Goal: Task Accomplishment & Management: Use online tool/utility

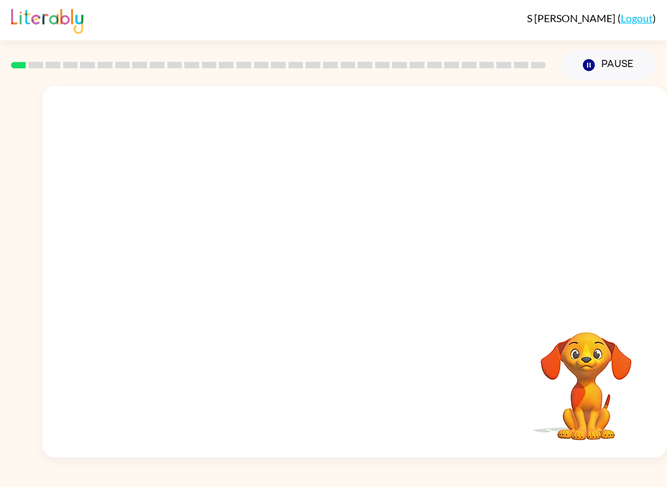
click at [316, 201] on video "Your browser must support playing .mp4 files to use Literably. Please try using…" at bounding box center [354, 195] width 625 height 219
click at [317, 202] on video "Your browser must support playing .mp4 files to use Literably. Please try using…" at bounding box center [354, 195] width 625 height 219
click at [437, 203] on video "Your browser must support playing .mp4 files to use Literably. Please try using…" at bounding box center [354, 195] width 625 height 219
click at [356, 267] on button "button" at bounding box center [354, 279] width 83 height 48
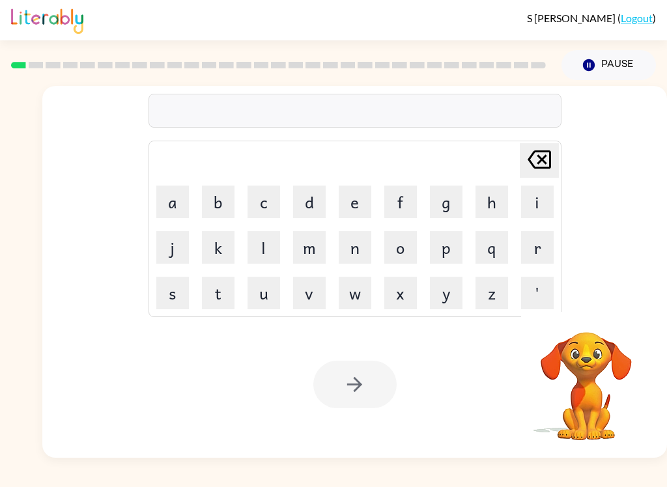
click at [221, 201] on button "b" at bounding box center [218, 202] width 33 height 33
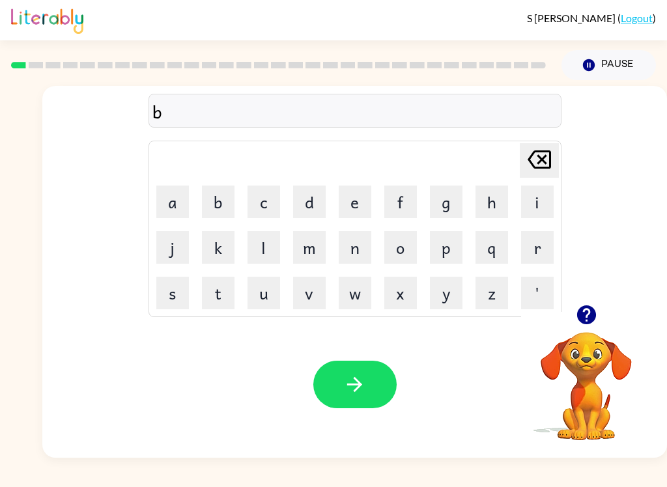
click at [407, 238] on button "o" at bounding box center [400, 247] width 33 height 33
click at [543, 245] on button "r" at bounding box center [537, 247] width 33 height 33
click at [311, 192] on button "d" at bounding box center [309, 202] width 33 height 33
click at [367, 197] on button "e" at bounding box center [355, 202] width 33 height 33
click at [351, 193] on button "e" at bounding box center [355, 202] width 33 height 33
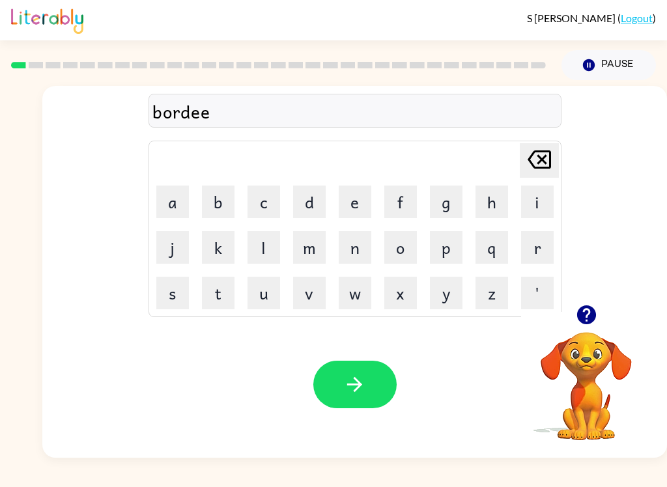
click at [547, 151] on icon at bounding box center [539, 159] width 23 height 18
click at [536, 245] on button "r" at bounding box center [537, 247] width 33 height 33
click at [360, 385] on icon "button" at bounding box center [354, 384] width 15 height 15
click at [592, 318] on icon "button" at bounding box center [586, 315] width 19 height 19
click at [584, 321] on icon "button" at bounding box center [586, 315] width 19 height 19
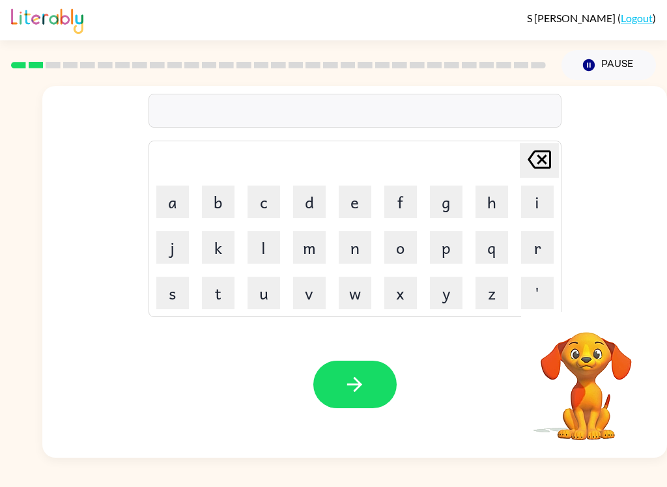
click at [253, 231] on button "l" at bounding box center [264, 247] width 33 height 33
click at [553, 160] on icon "[PERSON_NAME] last character input" at bounding box center [539, 159] width 31 height 31
click at [257, 195] on button "c" at bounding box center [264, 202] width 33 height 33
click at [411, 245] on button "o" at bounding box center [400, 247] width 33 height 33
click at [264, 304] on button "u" at bounding box center [264, 293] width 33 height 33
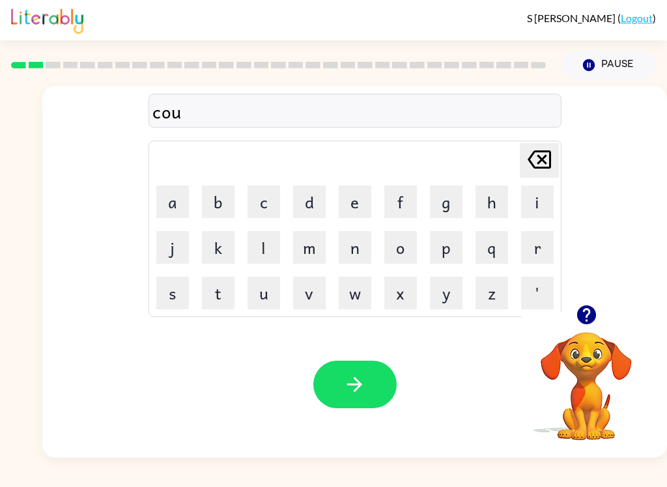
click at [356, 250] on button "n" at bounding box center [355, 247] width 33 height 33
click at [215, 292] on button "t" at bounding box center [218, 293] width 33 height 33
click at [390, 399] on button "button" at bounding box center [354, 385] width 83 height 48
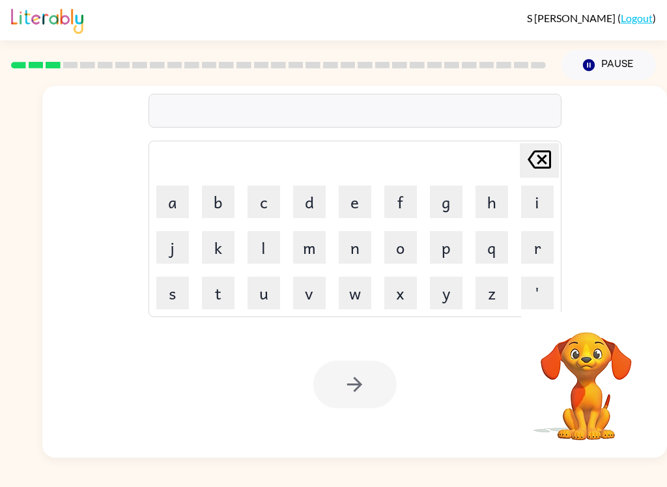
click at [265, 244] on button "l" at bounding box center [264, 247] width 33 height 33
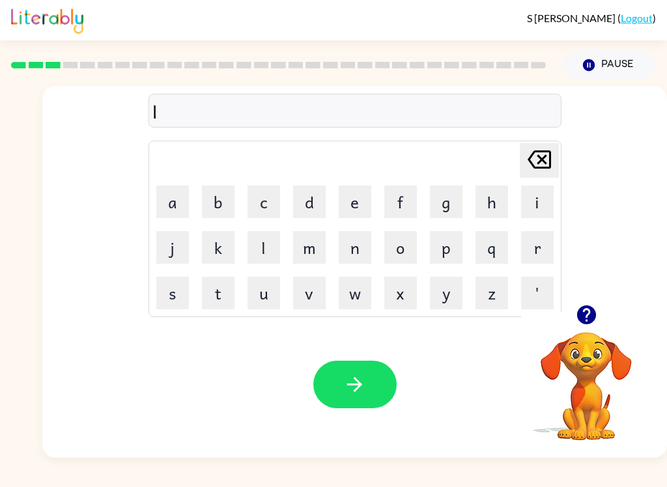
click at [408, 252] on button "o" at bounding box center [400, 247] width 33 height 33
click at [222, 249] on button "k" at bounding box center [218, 247] width 33 height 33
click at [539, 165] on icon "[PERSON_NAME] last character input" at bounding box center [539, 159] width 31 height 31
click at [270, 192] on button "c" at bounding box center [264, 202] width 33 height 33
click at [368, 205] on button "e" at bounding box center [355, 202] width 33 height 33
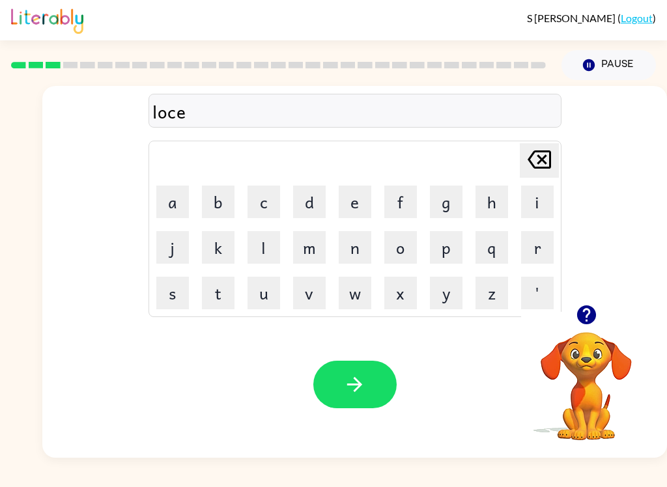
click at [543, 167] on icon "[PERSON_NAME] last character input" at bounding box center [539, 159] width 31 height 31
click at [167, 199] on button "a" at bounding box center [172, 202] width 33 height 33
click at [212, 302] on button "t" at bounding box center [218, 293] width 33 height 33
click at [173, 112] on div "locat" at bounding box center [354, 111] width 405 height 27
click at [541, 162] on icon "[PERSON_NAME] last character input" at bounding box center [539, 159] width 31 height 31
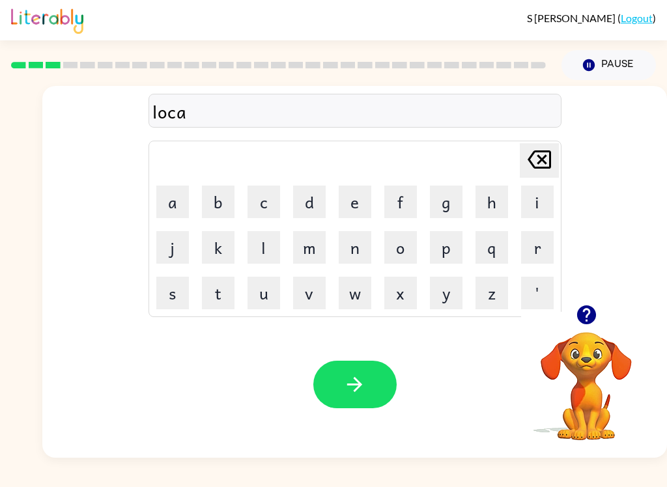
click at [541, 162] on icon at bounding box center [539, 159] width 23 height 18
click at [568, 144] on div "loc [PERSON_NAME] last character input a b c d e f g h i j k l m n o p q r s t …" at bounding box center [354, 195] width 625 height 219
click at [536, 156] on icon "[PERSON_NAME] last character input" at bounding box center [539, 159] width 31 height 31
click at [218, 244] on button "k" at bounding box center [218, 247] width 33 height 33
click at [167, 202] on button "a" at bounding box center [172, 202] width 33 height 33
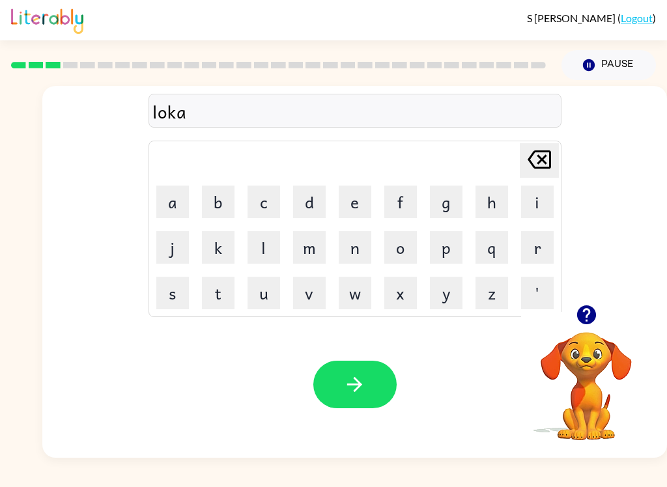
click at [207, 299] on button "t" at bounding box center [218, 293] width 33 height 33
click at [538, 160] on icon "[PERSON_NAME] last character input" at bounding box center [539, 159] width 31 height 31
click at [537, 160] on icon "[PERSON_NAME] last character input" at bounding box center [539, 159] width 31 height 31
click at [556, 165] on button "[PERSON_NAME] last character input" at bounding box center [539, 160] width 39 height 35
click at [271, 197] on button "c" at bounding box center [264, 202] width 33 height 33
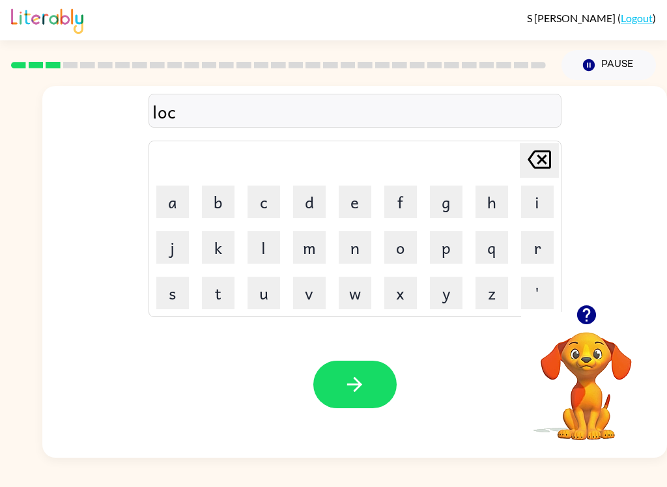
click at [217, 297] on button "t" at bounding box center [218, 293] width 33 height 33
click at [353, 214] on button "e" at bounding box center [355, 202] width 33 height 33
click at [547, 165] on icon "[PERSON_NAME] last character input" at bounding box center [539, 159] width 31 height 31
click at [177, 201] on button "a" at bounding box center [172, 202] width 33 height 33
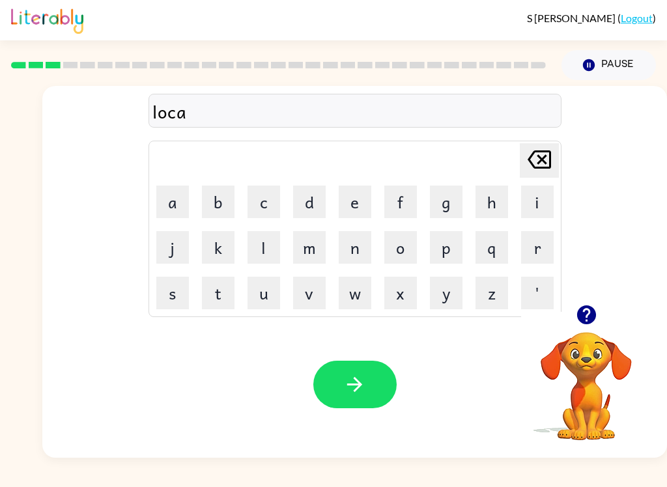
click at [230, 294] on button "t" at bounding box center [218, 293] width 33 height 33
click at [358, 206] on button "e" at bounding box center [355, 202] width 33 height 33
click at [545, 167] on icon "[PERSON_NAME] last character input" at bounding box center [539, 159] width 31 height 31
click at [347, 205] on button "e" at bounding box center [355, 202] width 33 height 33
click at [369, 384] on button "button" at bounding box center [354, 385] width 83 height 48
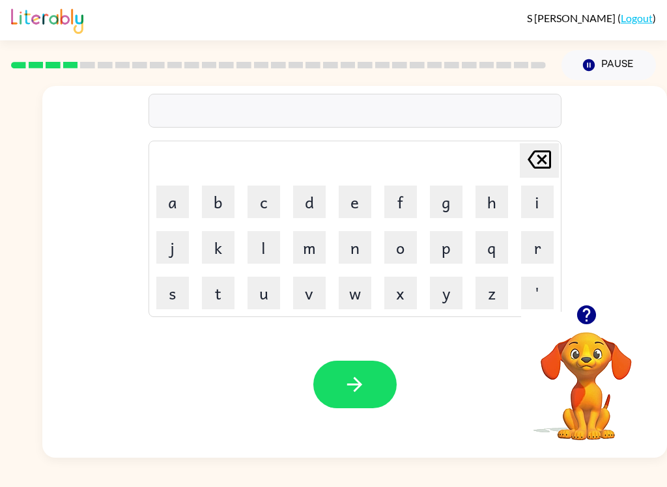
click at [227, 298] on button "t" at bounding box center [218, 293] width 33 height 33
click at [360, 285] on button "w" at bounding box center [355, 293] width 33 height 33
click at [532, 195] on button "i" at bounding box center [537, 202] width 33 height 33
click at [356, 239] on button "n" at bounding box center [355, 247] width 33 height 33
click at [593, 119] on div "twin Delete Delete last character input a b c d e f g h i j k l m n o p q r s t…" at bounding box center [354, 195] width 625 height 219
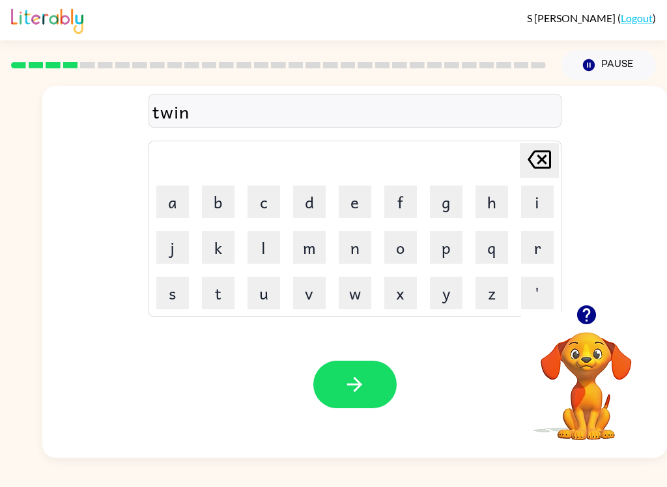
click at [353, 390] on icon "button" at bounding box center [354, 384] width 23 height 23
click at [359, 248] on button "n" at bounding box center [355, 247] width 33 height 33
click at [182, 204] on button "a" at bounding box center [172, 202] width 33 height 33
click at [539, 258] on button "r" at bounding box center [537, 247] width 33 height 33
click at [258, 256] on button "l" at bounding box center [264, 247] width 33 height 33
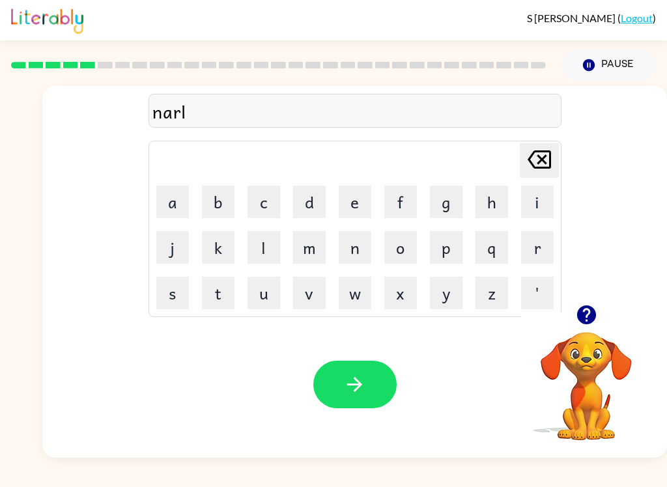
click at [444, 294] on button "y" at bounding box center [446, 293] width 33 height 33
click at [356, 386] on icon "button" at bounding box center [354, 384] width 15 height 15
click at [341, 201] on button "e" at bounding box center [355, 202] width 33 height 33
click at [351, 207] on button "e" at bounding box center [355, 202] width 33 height 33
click at [533, 151] on icon "[PERSON_NAME] last character input" at bounding box center [539, 159] width 31 height 31
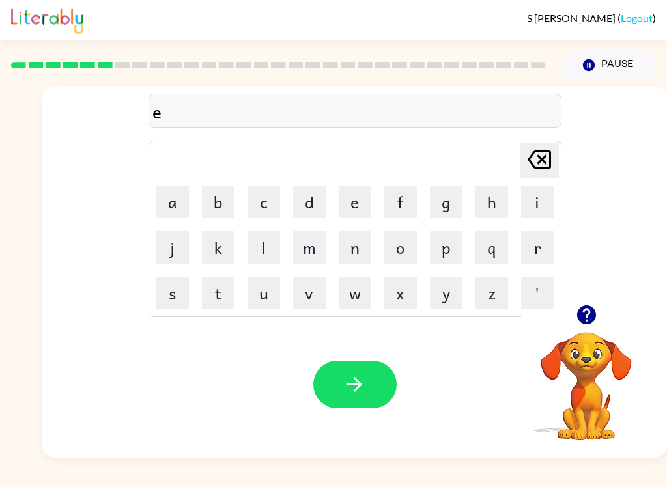
click at [529, 163] on icon "[PERSON_NAME] last character input" at bounding box center [539, 159] width 31 height 31
click at [220, 197] on button "b" at bounding box center [218, 202] width 33 height 33
click at [360, 179] on table "[PERSON_NAME] last character input a b c d e f g h i j k l m n o p q r s t u v …" at bounding box center [355, 228] width 412 height 175
click at [359, 178] on td "[PERSON_NAME] last character input" at bounding box center [354, 161] width 409 height 36
click at [352, 201] on button "e" at bounding box center [355, 202] width 33 height 33
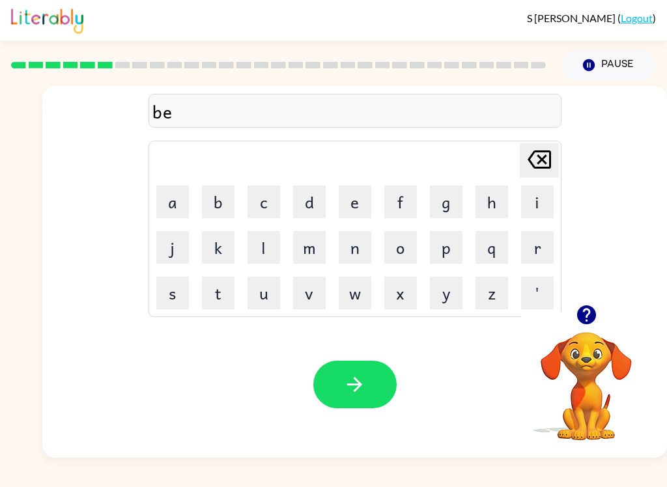
click at [343, 187] on button "e" at bounding box center [355, 202] width 33 height 33
click at [487, 207] on button "h" at bounding box center [492, 202] width 33 height 33
click at [531, 200] on button "i" at bounding box center [537, 202] width 33 height 33
click at [360, 250] on button "n" at bounding box center [355, 247] width 33 height 33
click at [357, 207] on button "e" at bounding box center [355, 202] width 33 height 33
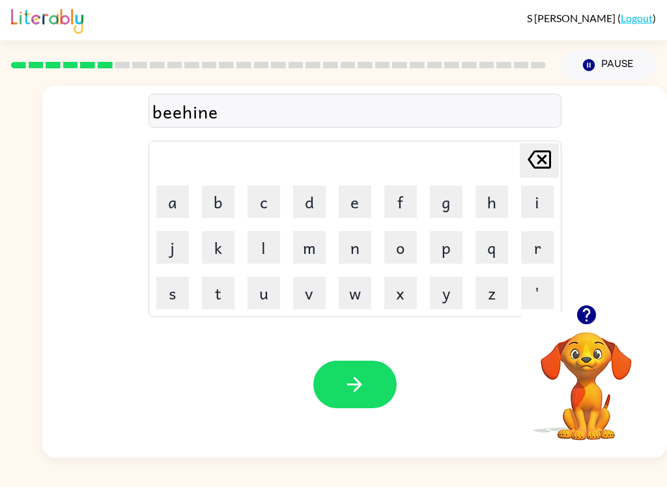
click at [312, 206] on button "d" at bounding box center [309, 202] width 33 height 33
click at [540, 154] on icon "[PERSON_NAME] last character input" at bounding box center [539, 159] width 31 height 31
click at [539, 160] on icon "[PERSON_NAME] last character input" at bounding box center [539, 159] width 31 height 31
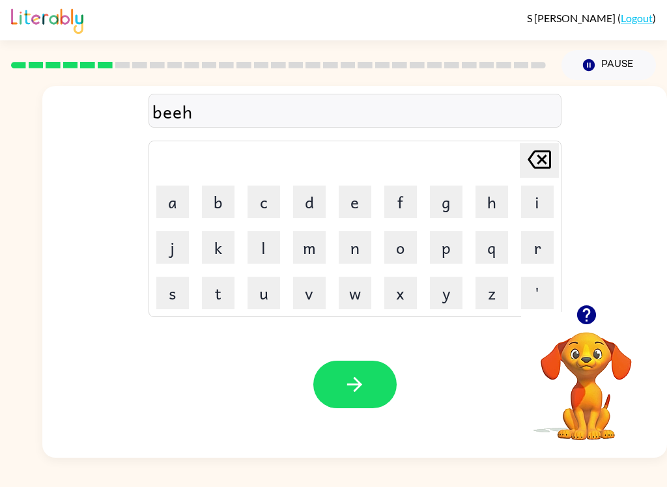
click at [539, 163] on icon at bounding box center [539, 159] width 23 height 18
click at [539, 162] on icon at bounding box center [539, 159] width 23 height 18
click at [496, 210] on button "h" at bounding box center [492, 202] width 33 height 33
click at [535, 210] on button "i" at bounding box center [537, 202] width 33 height 33
click at [311, 202] on button "d" at bounding box center [309, 202] width 33 height 33
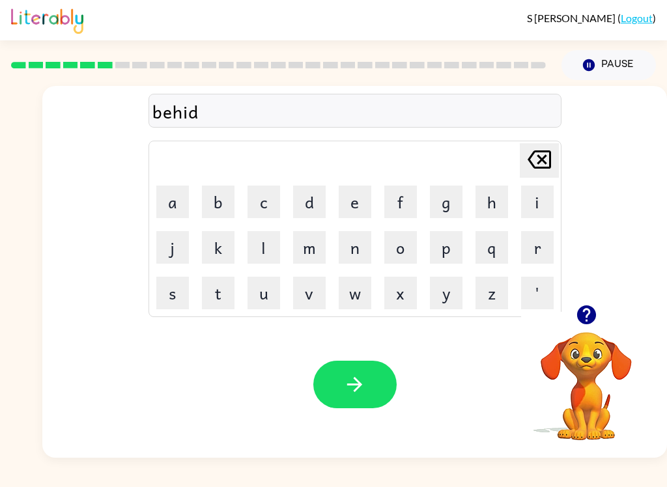
click at [352, 210] on button "e" at bounding box center [355, 202] width 33 height 33
click at [356, 395] on icon "button" at bounding box center [354, 384] width 23 height 23
click at [253, 202] on button "c" at bounding box center [264, 202] width 33 height 33
click at [483, 216] on button "h" at bounding box center [492, 202] width 33 height 33
click at [538, 251] on button "r" at bounding box center [537, 247] width 33 height 33
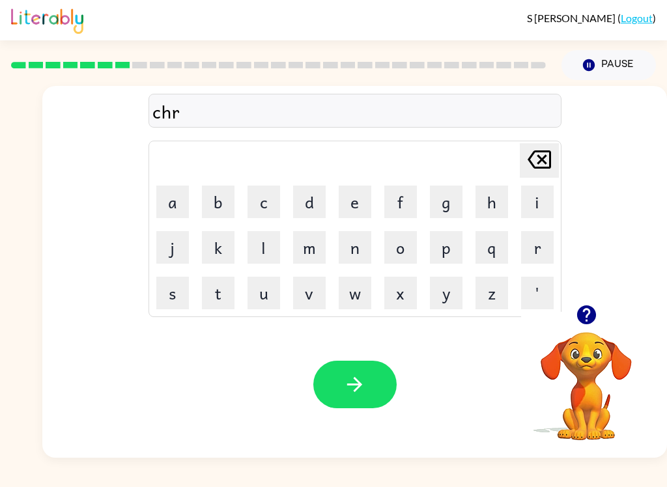
click at [532, 195] on button "i" at bounding box center [537, 202] width 33 height 33
click at [259, 193] on button "c" at bounding box center [264, 202] width 33 height 33
click at [384, 260] on button "o" at bounding box center [400, 247] width 33 height 33
click at [263, 255] on button "l" at bounding box center [264, 247] width 33 height 33
click at [350, 394] on icon "button" at bounding box center [354, 384] width 23 height 23
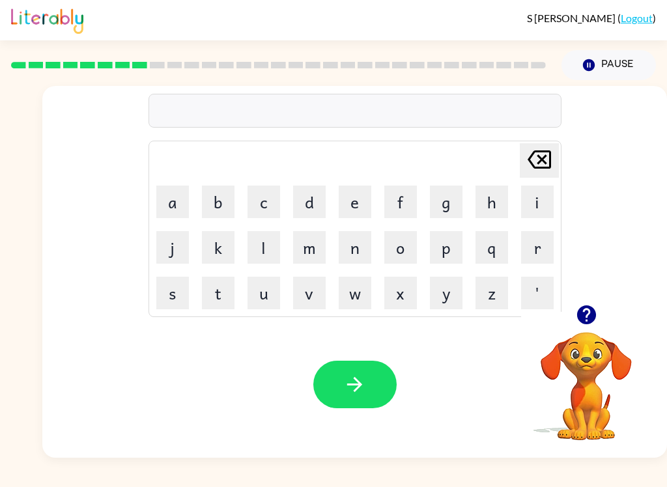
click at [305, 246] on button "m" at bounding box center [309, 247] width 33 height 33
click at [368, 206] on button "e" at bounding box center [355, 202] width 33 height 33
click at [367, 186] on button "e" at bounding box center [355, 202] width 33 height 33
click at [539, 253] on button "r" at bounding box center [537, 247] width 33 height 33
click at [461, 111] on div "meer" at bounding box center [354, 111] width 405 height 27
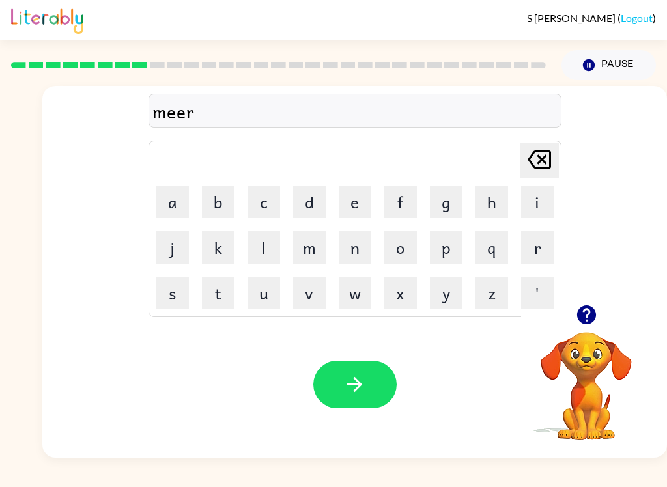
click at [545, 208] on button "i" at bounding box center [537, 202] width 33 height 33
click at [269, 209] on button "c" at bounding box center [264, 202] width 33 height 33
click at [400, 245] on button "o" at bounding box center [400, 247] width 33 height 33
click at [272, 238] on button "l" at bounding box center [264, 247] width 33 height 33
click at [538, 164] on icon at bounding box center [539, 159] width 23 height 18
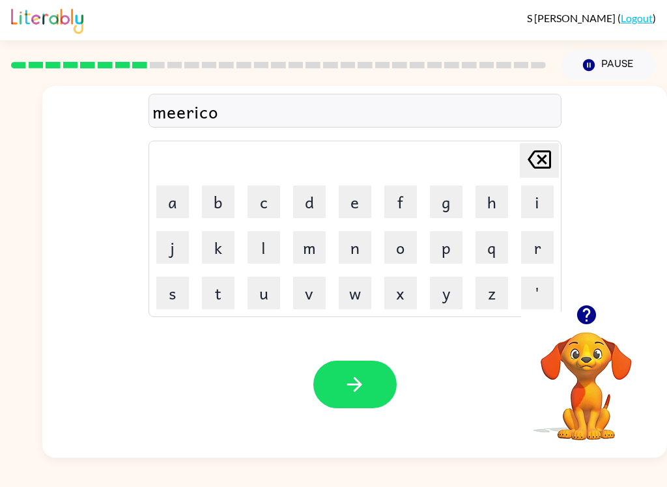
click at [537, 163] on icon at bounding box center [539, 159] width 23 height 18
click at [556, 154] on button "[PERSON_NAME] last character input" at bounding box center [539, 160] width 39 height 35
click at [565, 163] on div "meeri Delete Delete last character input a b c d e f g h i j k l m n o p q r s …" at bounding box center [354, 195] width 625 height 219
click at [555, 163] on button "[PERSON_NAME] last character input" at bounding box center [539, 160] width 39 height 35
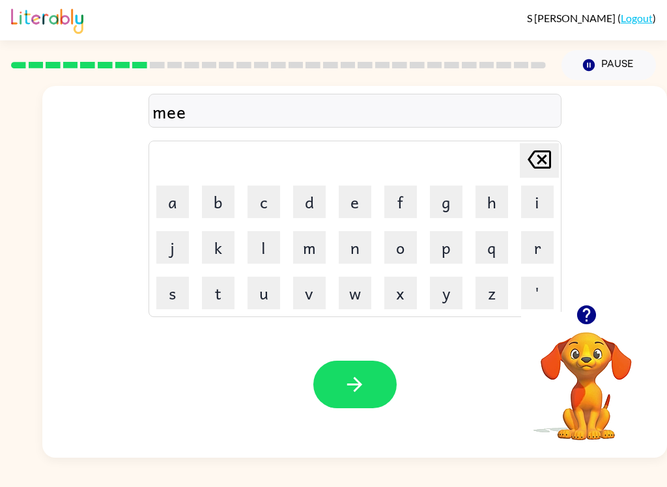
click at [544, 164] on icon "[PERSON_NAME] last character input" at bounding box center [539, 159] width 31 height 31
click at [528, 242] on button "r" at bounding box center [537, 247] width 33 height 33
click at [546, 201] on button "i" at bounding box center [537, 202] width 33 height 33
click at [274, 207] on button "c" at bounding box center [264, 202] width 33 height 33
click at [405, 253] on button "o" at bounding box center [400, 247] width 33 height 33
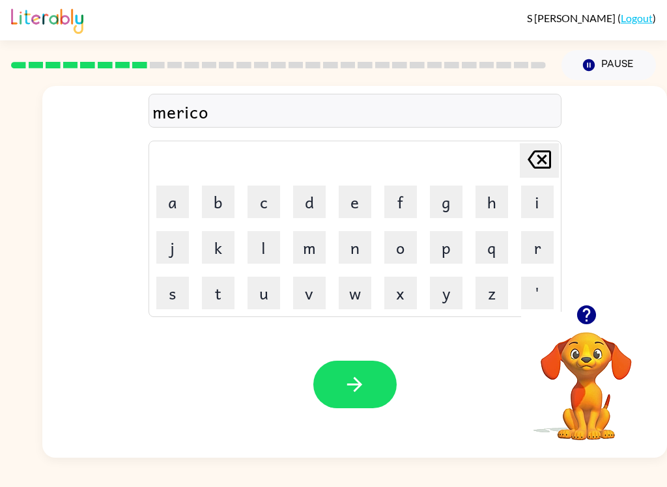
click at [267, 248] on button "l" at bounding box center [264, 247] width 33 height 33
click at [364, 386] on icon "button" at bounding box center [354, 384] width 23 height 23
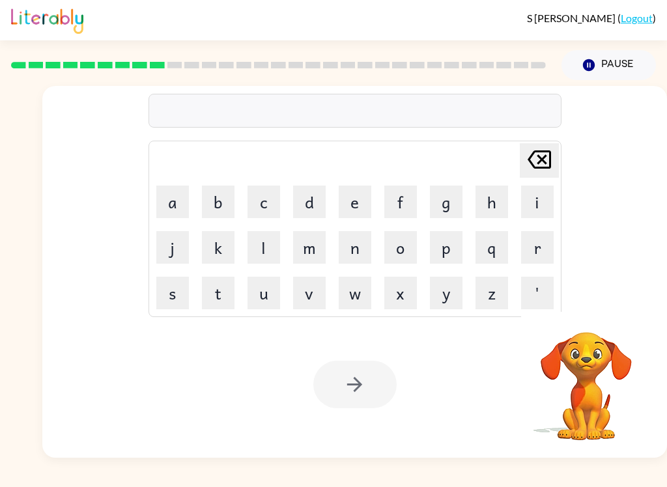
click at [358, 247] on button "n" at bounding box center [355, 247] width 33 height 33
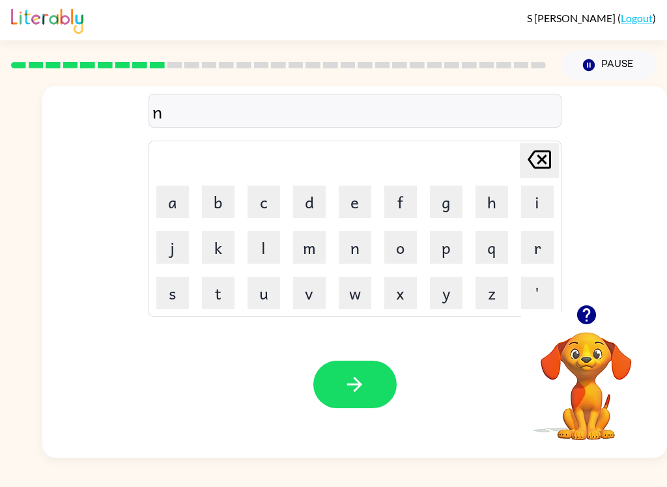
click at [307, 245] on button "m" at bounding box center [309, 247] width 33 height 33
click at [217, 199] on button "b" at bounding box center [218, 202] width 33 height 33
click at [404, 257] on button "o" at bounding box center [400, 247] width 33 height 33
click at [265, 244] on button "l" at bounding box center [264, 247] width 33 height 33
click at [534, 163] on icon "[PERSON_NAME] last character input" at bounding box center [539, 159] width 31 height 31
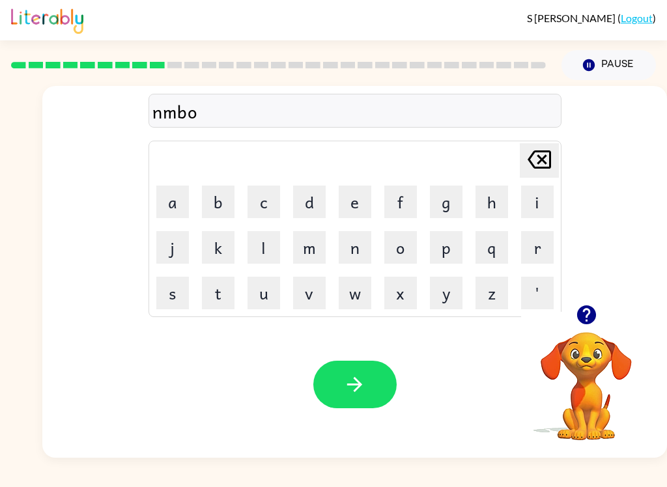
click at [533, 162] on icon "[PERSON_NAME] last character input" at bounding box center [539, 159] width 31 height 31
click at [534, 168] on icon at bounding box center [539, 159] width 23 height 18
click at [533, 168] on icon "[PERSON_NAME] last character input" at bounding box center [539, 159] width 31 height 31
click at [549, 160] on icon "[PERSON_NAME] last character input" at bounding box center [539, 159] width 31 height 31
click at [359, 250] on button "n" at bounding box center [355, 247] width 33 height 33
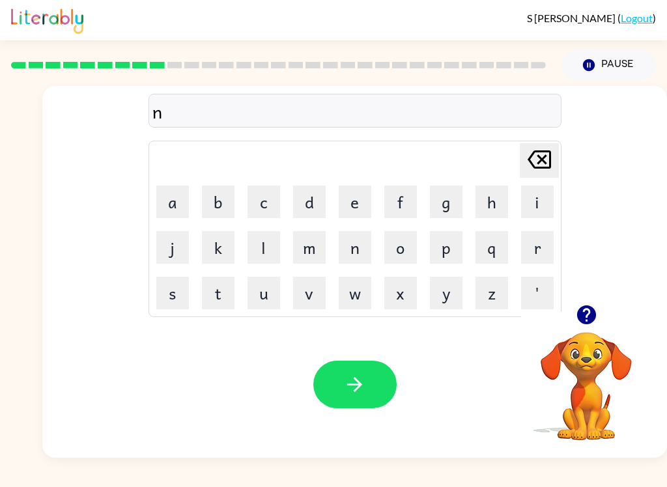
click at [540, 209] on button "i" at bounding box center [537, 202] width 33 height 33
click at [308, 251] on button "m" at bounding box center [309, 247] width 33 height 33
click at [219, 205] on button "b" at bounding box center [218, 202] width 33 height 33
click at [410, 238] on button "o" at bounding box center [400, 247] width 33 height 33
click at [265, 246] on button "l" at bounding box center [264, 247] width 33 height 33
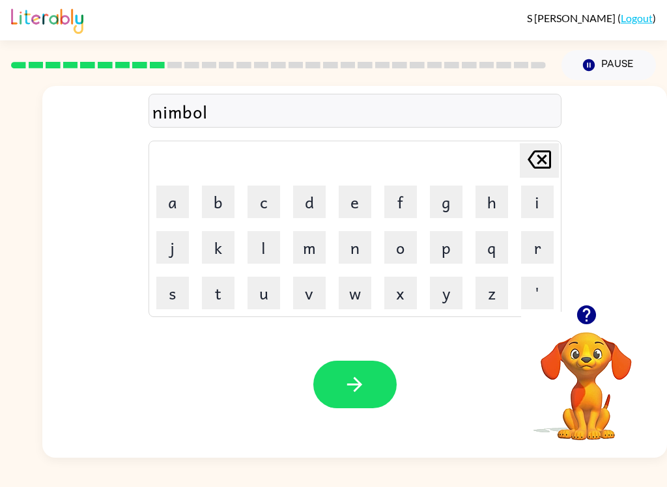
click at [354, 381] on icon "button" at bounding box center [354, 384] width 23 height 23
click at [591, 317] on icon "button" at bounding box center [586, 315] width 19 height 19
click at [584, 315] on icon "button" at bounding box center [586, 315] width 19 height 19
click at [268, 287] on button "u" at bounding box center [264, 293] width 33 height 33
click at [353, 263] on button "n" at bounding box center [355, 247] width 33 height 33
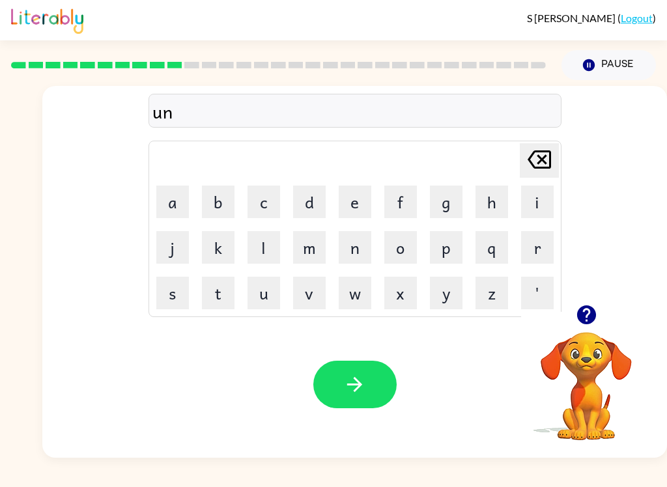
click at [408, 198] on button "f" at bounding box center [400, 202] width 33 height 33
click at [407, 242] on button "o" at bounding box center [400, 247] width 33 height 33
click at [261, 246] on button "l" at bounding box center [264, 247] width 33 height 33
click at [311, 198] on button "d" at bounding box center [309, 202] width 33 height 33
click at [368, 390] on button "button" at bounding box center [354, 385] width 83 height 48
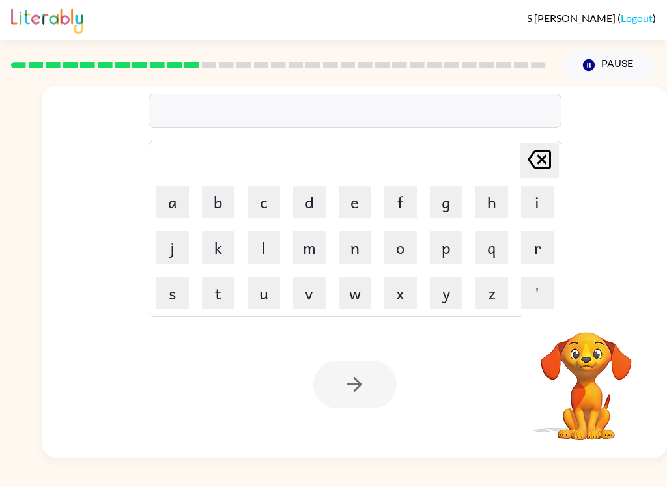
click at [325, 302] on button "v" at bounding box center [309, 293] width 33 height 33
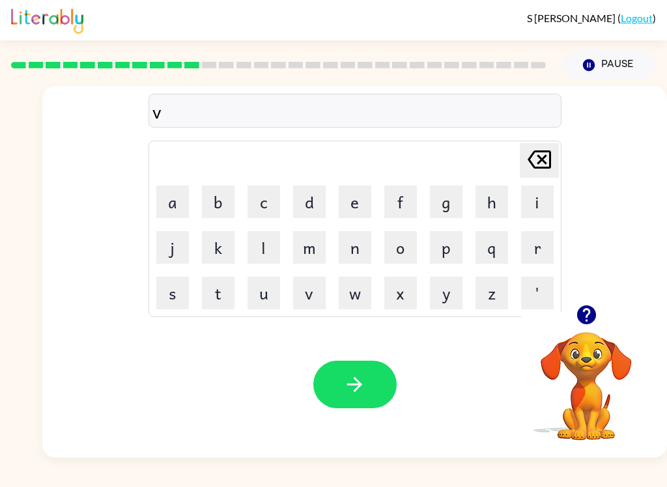
click at [407, 248] on button "o" at bounding box center [400, 247] width 33 height 33
click at [219, 285] on button "t" at bounding box center [218, 293] width 33 height 33
click at [352, 194] on button "e" at bounding box center [355, 202] width 33 height 33
click at [377, 400] on button "button" at bounding box center [354, 385] width 83 height 48
click at [223, 196] on button "b" at bounding box center [218, 202] width 33 height 33
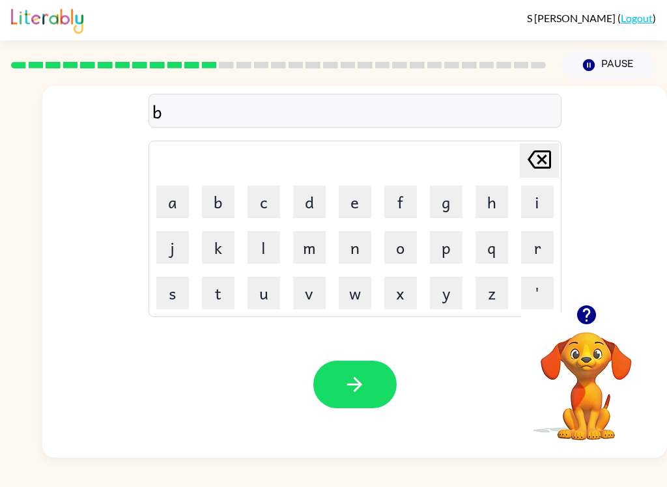
click at [365, 204] on button "e" at bounding box center [355, 202] width 33 height 33
click at [315, 211] on button "d" at bounding box center [309, 202] width 33 height 33
click at [225, 298] on button "t" at bounding box center [218, 293] width 33 height 33
click at [549, 203] on button "i" at bounding box center [537, 202] width 33 height 33
click at [311, 249] on button "m" at bounding box center [309, 247] width 33 height 33
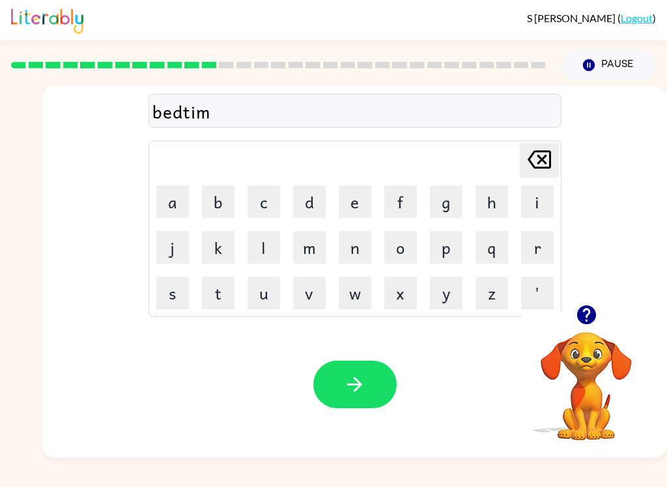
click at [311, 249] on button "m" at bounding box center [309, 247] width 33 height 33
click at [522, 160] on button "[PERSON_NAME] last character input" at bounding box center [539, 160] width 39 height 35
click at [351, 204] on button "e" at bounding box center [355, 202] width 33 height 33
click at [364, 380] on icon "button" at bounding box center [354, 384] width 23 height 23
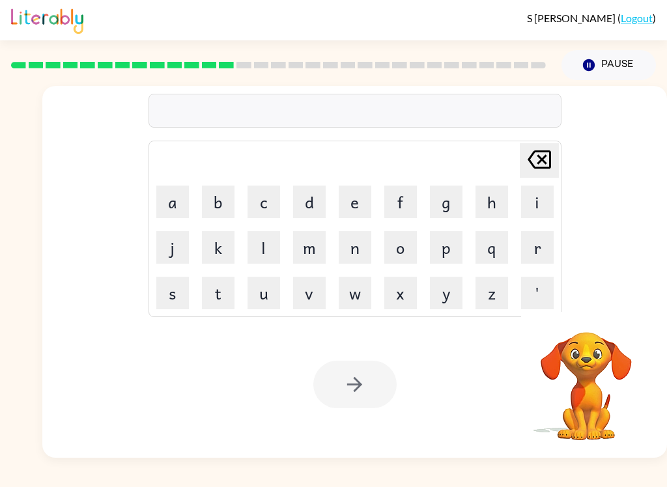
click at [397, 207] on button "f" at bounding box center [400, 202] width 33 height 33
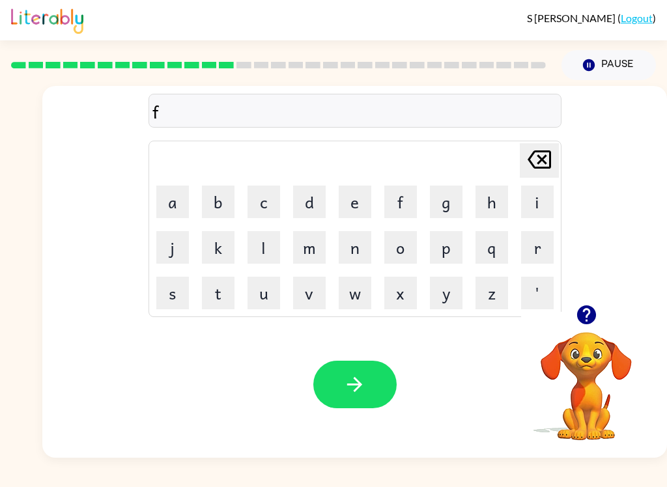
click at [548, 197] on button "i" at bounding box center [537, 202] width 33 height 33
click at [223, 301] on button "t" at bounding box center [218, 293] width 33 height 33
click at [363, 248] on button "n" at bounding box center [355, 247] width 33 height 33
click at [540, 206] on button "i" at bounding box center [537, 202] width 33 height 33
click at [176, 289] on button "s" at bounding box center [172, 293] width 33 height 33
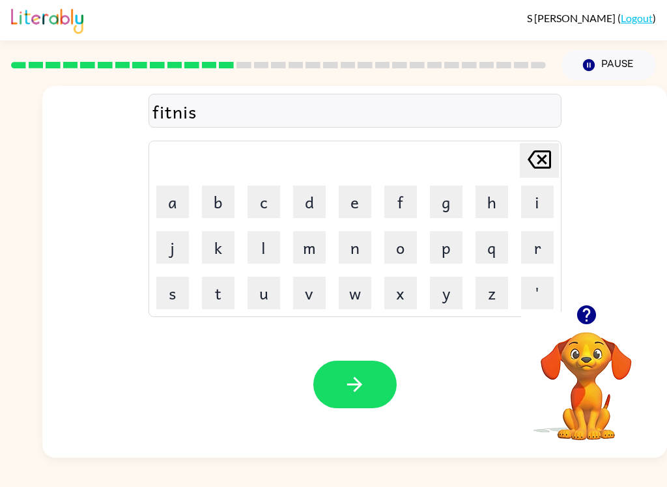
click at [524, 161] on icon "[PERSON_NAME] last character input" at bounding box center [539, 159] width 31 height 31
click at [543, 145] on icon "[PERSON_NAME] last character input" at bounding box center [539, 159] width 31 height 31
click at [349, 216] on button "e" at bounding box center [355, 202] width 33 height 33
click at [186, 277] on button "s" at bounding box center [172, 293] width 33 height 33
click at [365, 388] on icon "button" at bounding box center [354, 384] width 23 height 23
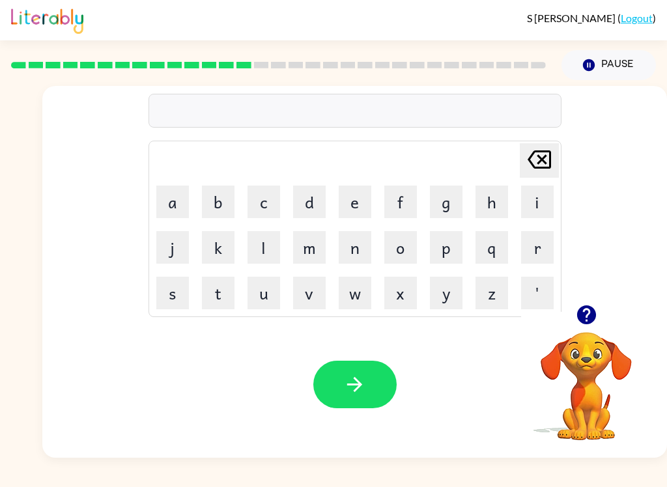
click at [595, 311] on icon "button" at bounding box center [586, 315] width 23 height 23
click at [312, 198] on button "d" at bounding box center [309, 202] width 33 height 33
click at [266, 253] on button "l" at bounding box center [264, 247] width 33 height 33
click at [183, 201] on button "a" at bounding box center [172, 202] width 33 height 33
click at [444, 291] on button "y" at bounding box center [446, 293] width 33 height 33
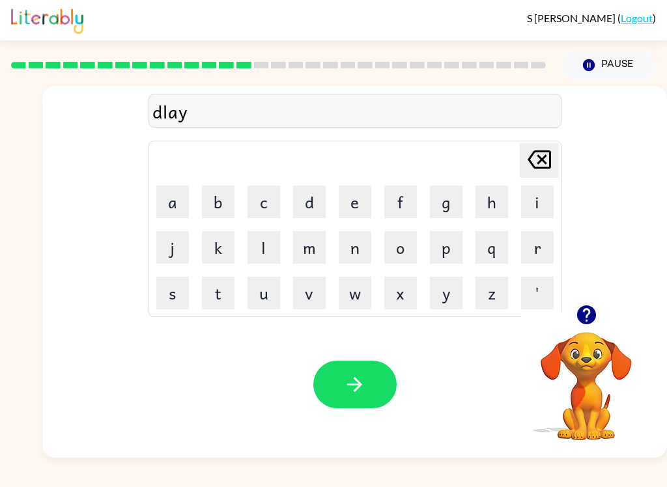
click at [354, 388] on icon "button" at bounding box center [354, 384] width 23 height 23
click at [202, 263] on button "k" at bounding box center [218, 247] width 33 height 33
click at [543, 176] on div "[PERSON_NAME] last character input" at bounding box center [539, 160] width 31 height 33
click at [212, 289] on button "t" at bounding box center [218, 293] width 33 height 33
click at [363, 218] on button "e" at bounding box center [355, 202] width 33 height 33
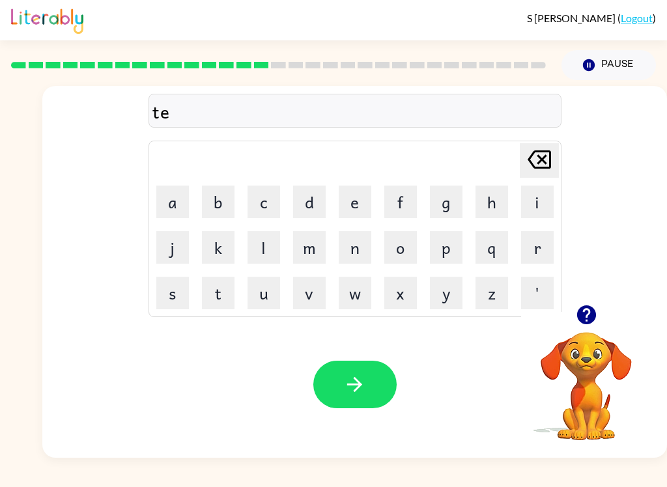
click at [540, 237] on button "r" at bounding box center [537, 247] width 33 height 33
click at [308, 241] on button "m" at bounding box center [309, 247] width 33 height 33
click at [556, 152] on button "[PERSON_NAME] last character input" at bounding box center [539, 160] width 39 height 35
click at [542, 158] on icon "[PERSON_NAME] last character input" at bounding box center [539, 159] width 31 height 31
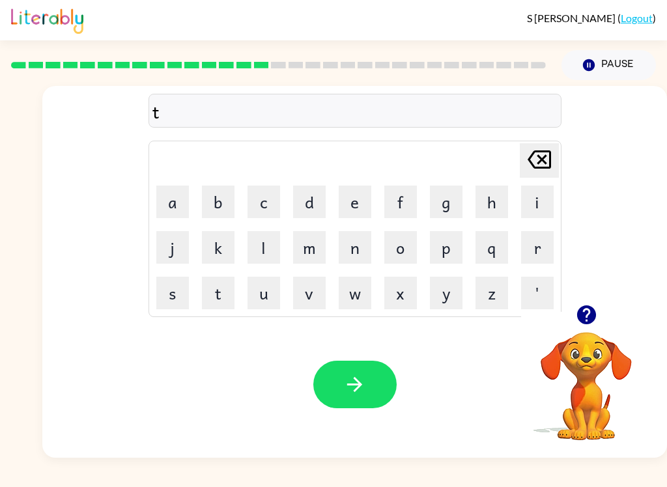
click at [540, 254] on button "r" at bounding box center [537, 247] width 33 height 33
click at [303, 236] on button "m" at bounding box center [309, 247] width 33 height 33
click at [551, 158] on icon at bounding box center [539, 159] width 23 height 18
click at [552, 151] on icon "[PERSON_NAME] last character input" at bounding box center [539, 159] width 31 height 31
click at [366, 203] on button "e" at bounding box center [355, 202] width 33 height 33
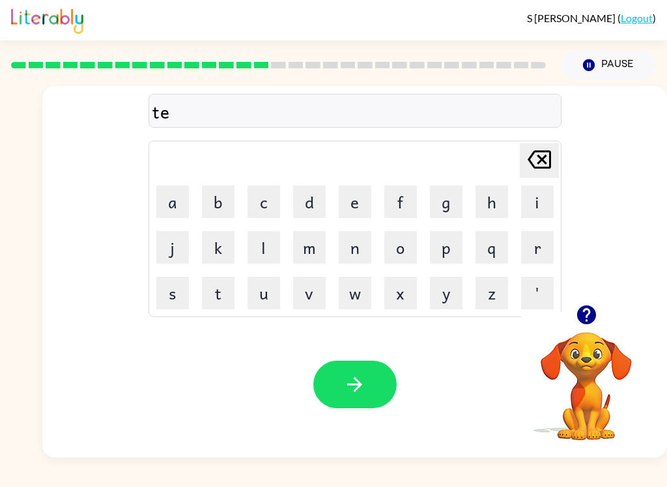
click at [537, 253] on button "r" at bounding box center [537, 247] width 33 height 33
click at [313, 246] on button "m" at bounding box center [309, 247] width 33 height 33
click at [351, 390] on icon "button" at bounding box center [354, 384] width 23 height 23
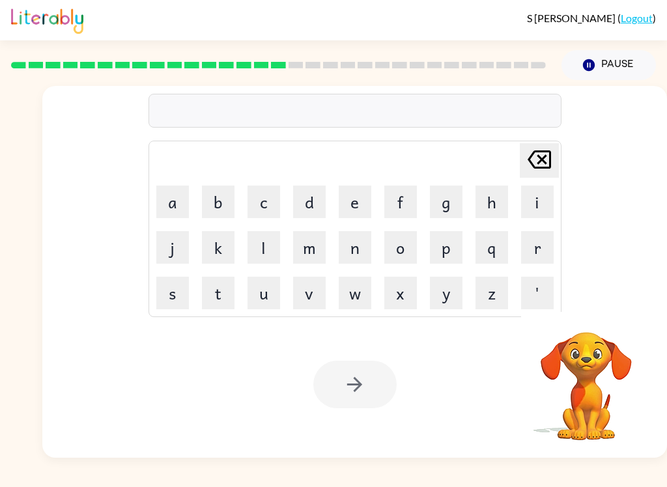
click at [543, 375] on video "Your browser must support playing .mp4 files to use Literably. Please try using…" at bounding box center [586, 377] width 130 height 130
click at [589, 401] on video "Your browser must support playing .mp4 files to use Literably. Please try using…" at bounding box center [586, 377] width 130 height 130
click at [578, 375] on video "Your browser must support playing .mp4 files to use Literably. Please try using…" at bounding box center [586, 377] width 130 height 130
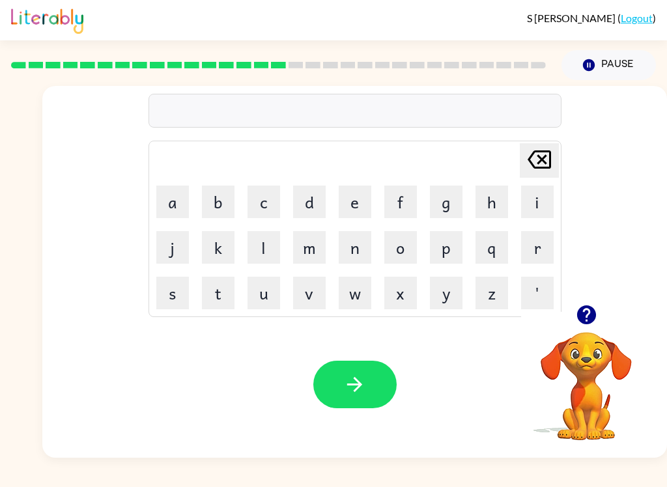
click at [167, 298] on button "s" at bounding box center [172, 293] width 33 height 33
click at [364, 196] on button "e" at bounding box center [355, 202] width 33 height 33
click at [224, 291] on button "t" at bounding box center [218, 293] width 33 height 33
click at [356, 394] on icon "button" at bounding box center [354, 384] width 23 height 23
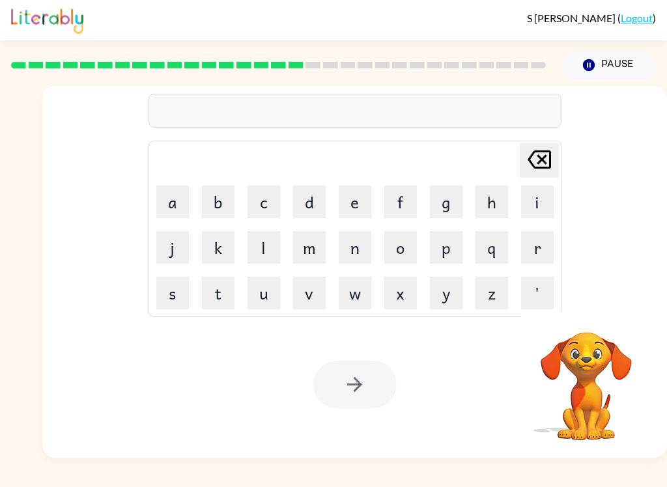
click at [172, 482] on div "S [PERSON_NAME] ( Logout ) Pause Pause Delete Delete last character input a b c…" at bounding box center [333, 243] width 667 height 487
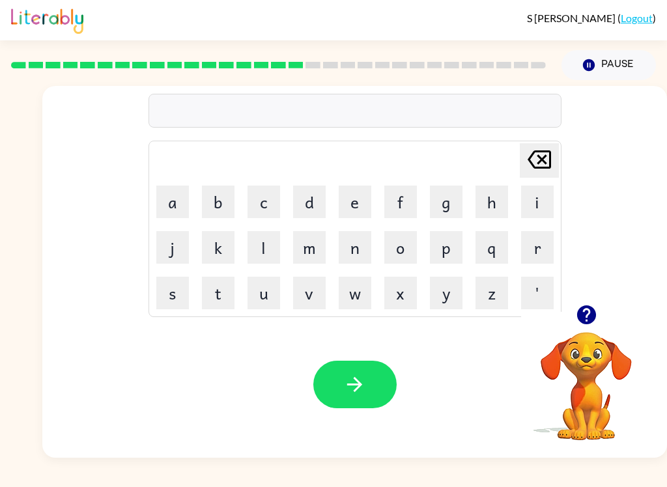
click at [218, 205] on button "b" at bounding box center [218, 202] width 33 height 33
click at [362, 204] on button "e" at bounding box center [355, 202] width 33 height 33
click at [540, 261] on button "r" at bounding box center [537, 247] width 33 height 33
click at [541, 210] on button "i" at bounding box center [537, 202] width 33 height 33
click at [318, 240] on button "m" at bounding box center [309, 247] width 33 height 33
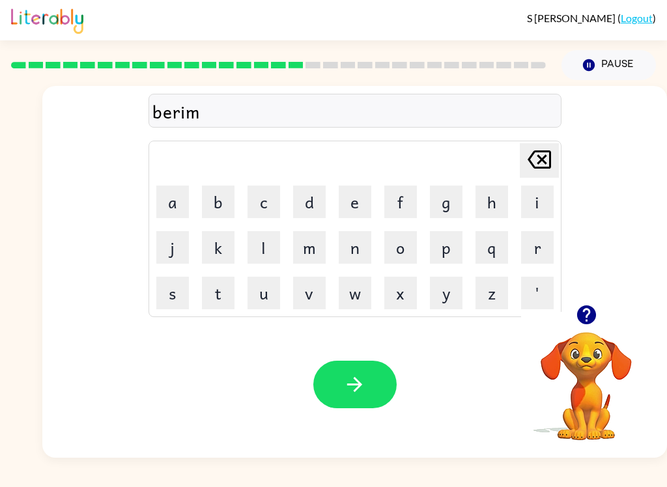
click at [547, 198] on button "i" at bounding box center [537, 202] width 33 height 33
click at [360, 259] on button "n" at bounding box center [355, 247] width 33 height 33
click at [444, 214] on button "g" at bounding box center [446, 202] width 33 height 33
click at [360, 378] on icon "button" at bounding box center [354, 384] width 23 height 23
click at [453, 252] on button "p" at bounding box center [446, 247] width 33 height 33
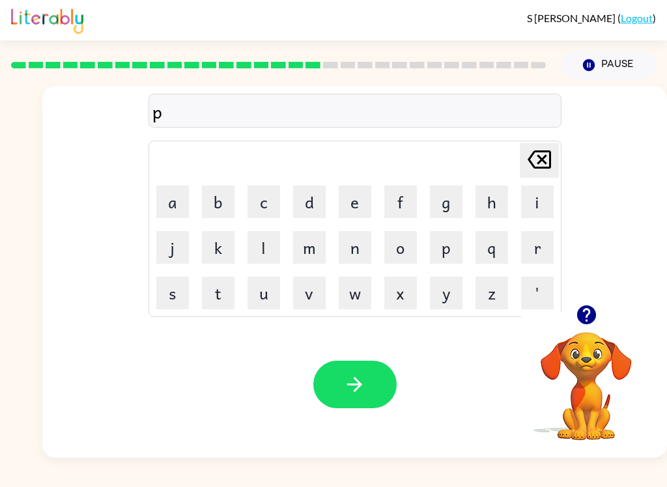
click at [273, 244] on button "l" at bounding box center [264, 247] width 33 height 33
click at [173, 210] on button "a" at bounding box center [172, 202] width 33 height 33
click at [177, 293] on button "s" at bounding box center [172, 293] width 33 height 33
click at [223, 300] on button "t" at bounding box center [218, 293] width 33 height 33
click at [545, 212] on button "i" at bounding box center [537, 202] width 33 height 33
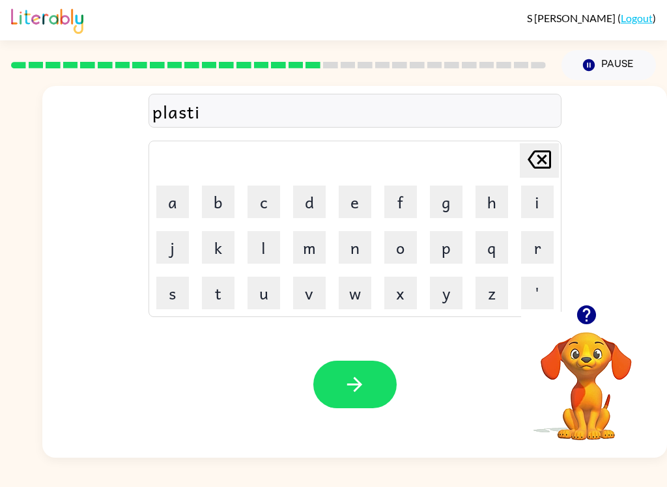
click at [267, 207] on button "c" at bounding box center [264, 202] width 33 height 33
click at [234, 252] on button "k" at bounding box center [218, 247] width 33 height 33
click at [362, 390] on icon "button" at bounding box center [354, 384] width 23 height 23
click at [313, 202] on button "d" at bounding box center [309, 202] width 33 height 33
click at [541, 199] on button "i" at bounding box center [537, 202] width 33 height 33
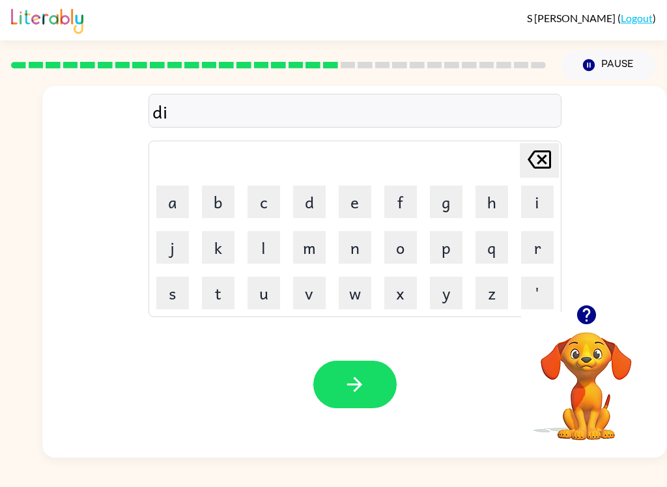
click at [170, 293] on button "s" at bounding box center [172, 293] width 33 height 33
click at [264, 244] on button "l" at bounding box center [264, 247] width 33 height 33
click at [175, 207] on button "a" at bounding box center [172, 202] width 33 height 33
click at [451, 302] on button "y" at bounding box center [446, 293] width 33 height 33
click at [356, 387] on icon "button" at bounding box center [354, 384] width 23 height 23
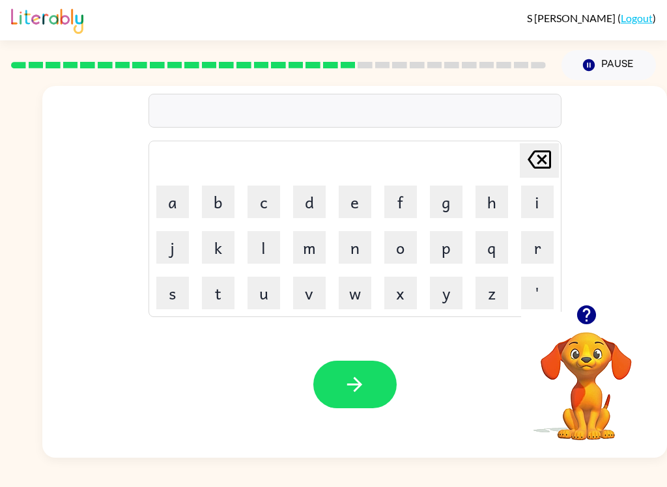
click at [324, 207] on button "d" at bounding box center [309, 202] width 33 height 33
click at [261, 301] on button "u" at bounding box center [264, 293] width 33 height 33
click at [184, 295] on button "s" at bounding box center [172, 293] width 33 height 33
click at [221, 286] on button "t" at bounding box center [218, 293] width 33 height 33
click at [538, 208] on button "i" at bounding box center [537, 202] width 33 height 33
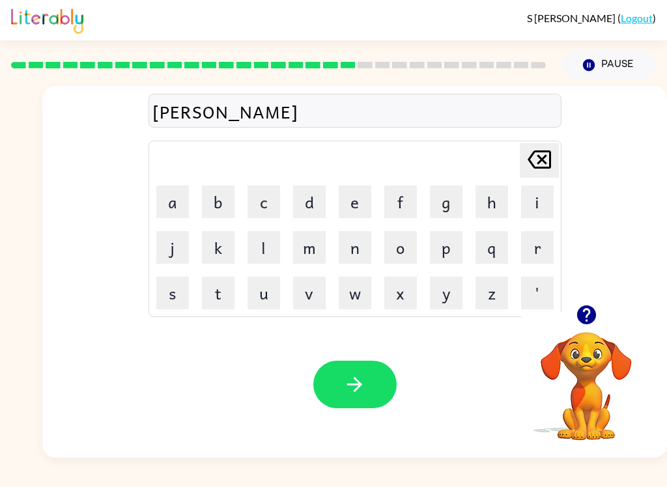
click at [356, 378] on icon "button" at bounding box center [354, 384] width 23 height 23
click at [597, 317] on icon "button" at bounding box center [586, 315] width 23 height 23
click at [184, 285] on button "s" at bounding box center [172, 293] width 33 height 33
click at [346, 201] on button "e" at bounding box center [355, 202] width 33 height 33
click at [301, 253] on button "m" at bounding box center [309, 247] width 33 height 33
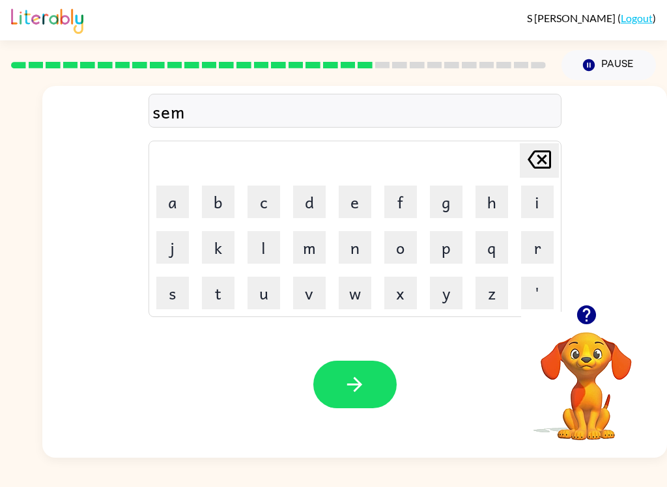
click at [545, 169] on icon at bounding box center [539, 159] width 23 height 18
click at [355, 253] on button "n" at bounding box center [355, 247] width 33 height 33
click at [212, 298] on button "t" at bounding box center [218, 293] width 33 height 33
click at [263, 300] on button "u" at bounding box center [264, 293] width 33 height 33
click at [442, 249] on button "p" at bounding box center [446, 247] width 33 height 33
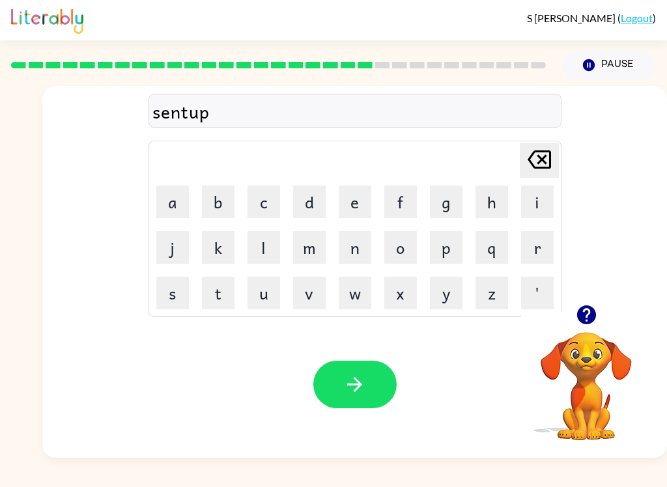
click at [364, 202] on button "e" at bounding box center [355, 202] width 33 height 33
click at [539, 165] on icon "[PERSON_NAME] last character input" at bounding box center [539, 159] width 31 height 31
click at [349, 198] on button "e" at bounding box center [355, 202] width 33 height 33
click at [307, 205] on button "d" at bounding box center [309, 202] width 33 height 33
click at [362, 208] on button "e" at bounding box center [355, 202] width 33 height 33
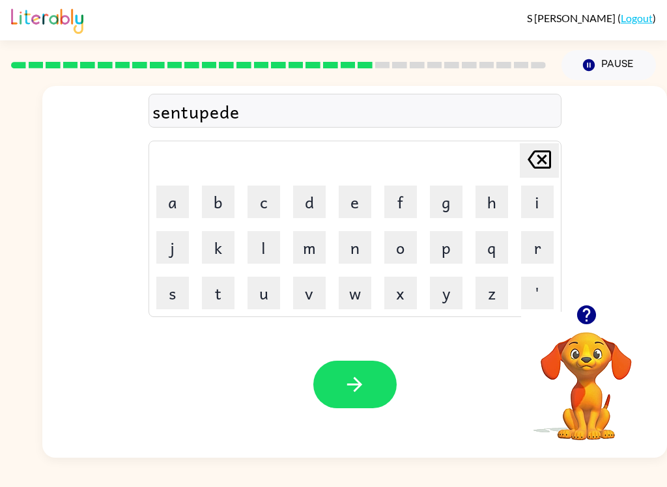
click at [364, 390] on icon "button" at bounding box center [354, 384] width 23 height 23
click at [585, 311] on icon "button" at bounding box center [586, 315] width 23 height 23
click at [537, 259] on button "r" at bounding box center [537, 247] width 33 height 33
click at [188, 210] on button "a" at bounding box center [172, 202] width 33 height 33
click at [356, 251] on button "n" at bounding box center [355, 247] width 33 height 33
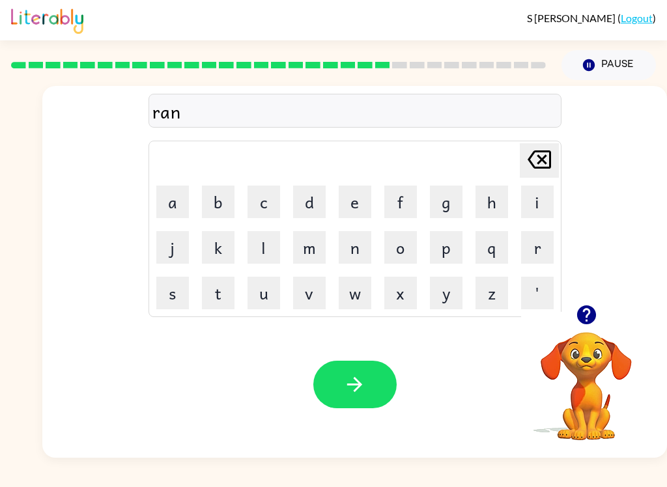
click at [364, 210] on button "e" at bounding box center [355, 202] width 33 height 33
click at [262, 198] on button "c" at bounding box center [264, 202] width 33 height 33
click at [412, 242] on button "o" at bounding box center [400, 247] width 33 height 33
click at [220, 288] on button "t" at bounding box center [218, 293] width 33 height 33
click at [371, 210] on button "e" at bounding box center [355, 202] width 33 height 33
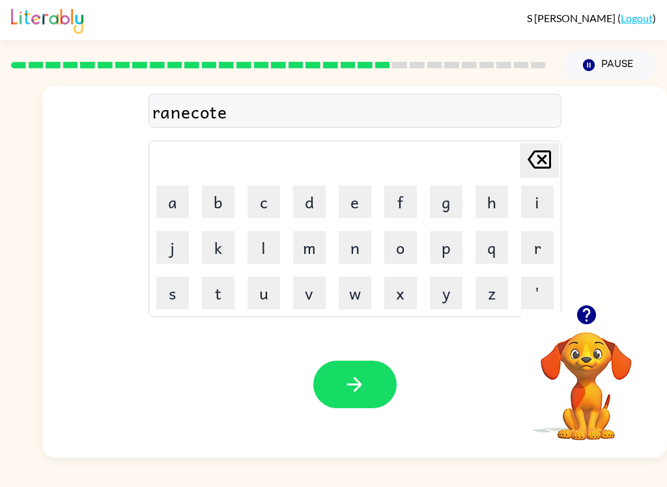
click at [356, 390] on icon "button" at bounding box center [354, 384] width 15 height 15
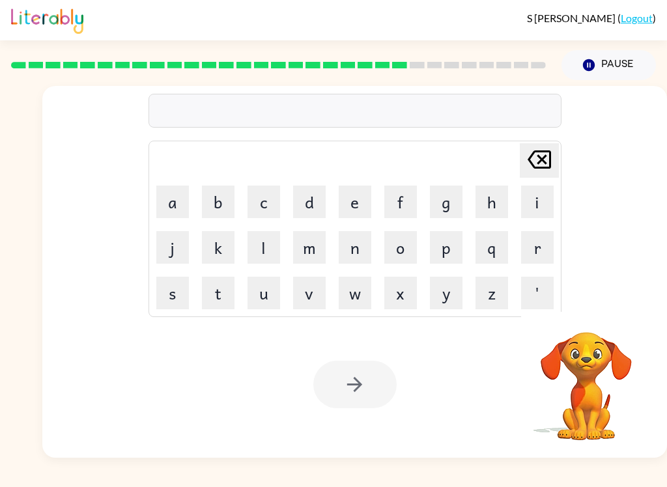
click at [309, 253] on button "m" at bounding box center [309, 247] width 33 height 33
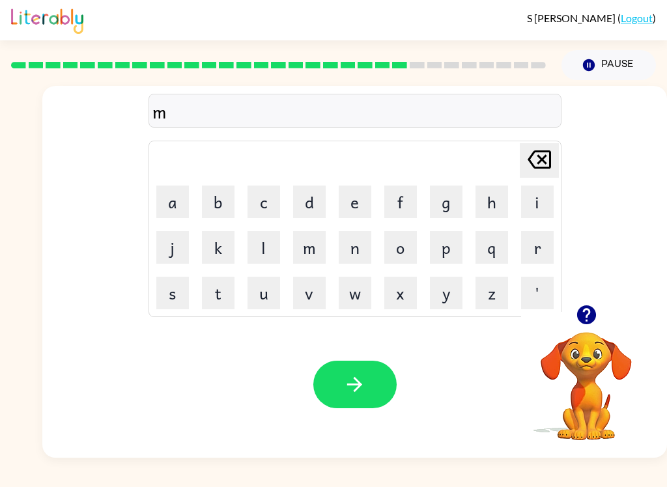
click at [586, 312] on icon "button" at bounding box center [586, 315] width 19 height 19
click at [578, 316] on icon "button" at bounding box center [586, 315] width 19 height 19
click at [587, 318] on icon "button" at bounding box center [586, 315] width 23 height 23
click at [431, 479] on div "S [PERSON_NAME] ( Logout ) Pause Pause Delete Delete last character input a b c…" at bounding box center [333, 243] width 667 height 487
click at [309, 248] on button "m" at bounding box center [309, 247] width 33 height 33
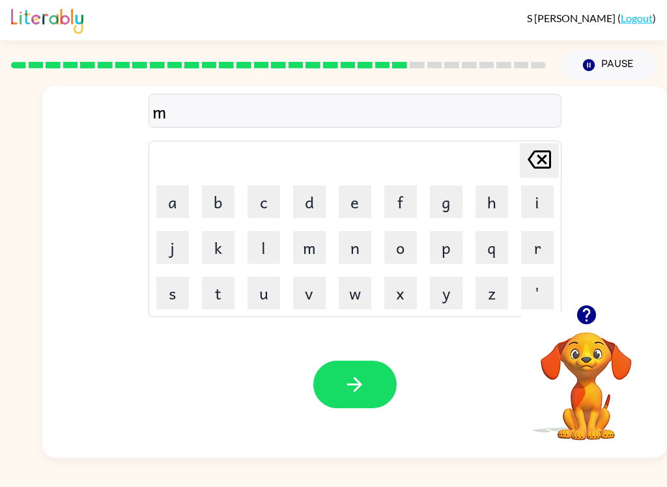
click at [369, 195] on button "e" at bounding box center [355, 202] width 33 height 33
click at [543, 257] on button "r" at bounding box center [537, 247] width 33 height 33
click at [261, 198] on button "c" at bounding box center [264, 202] width 33 height 33
click at [543, 245] on button "r" at bounding box center [537, 247] width 33 height 33
click at [609, 68] on button "Pause Pause" at bounding box center [609, 65] width 94 height 30
